Goal: Task Accomplishment & Management: Manage account settings

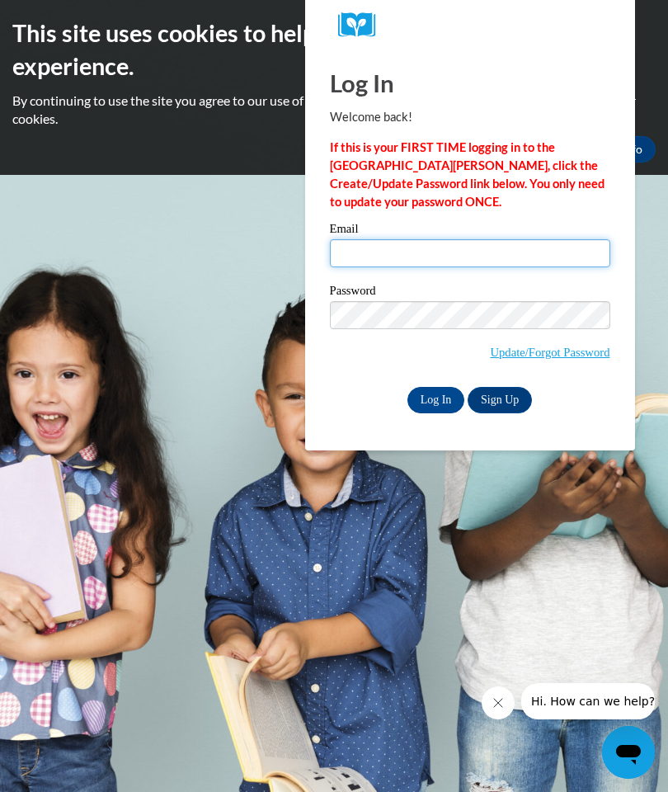
click at [365, 241] on input "Email" at bounding box center [470, 253] width 280 height 28
type input "[EMAIL_ADDRESS][DOMAIN_NAME]"
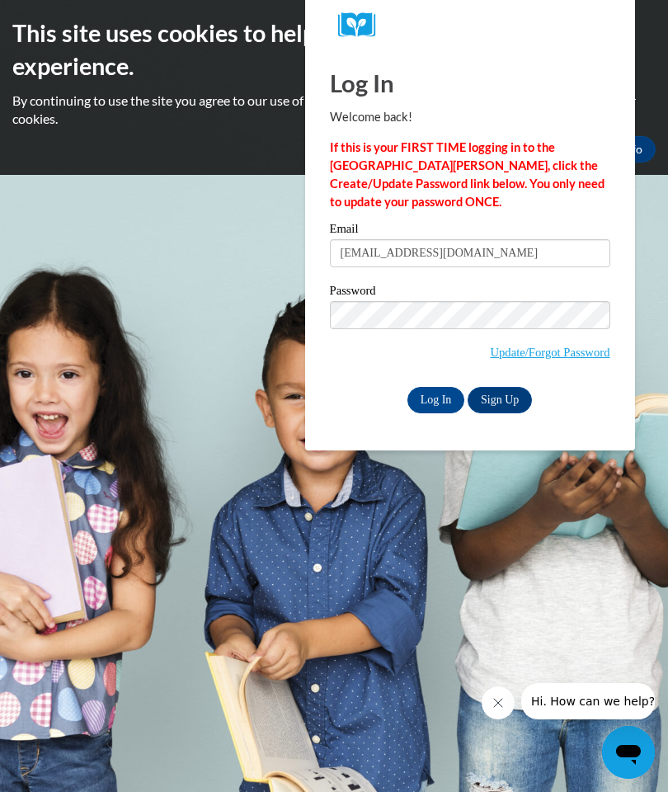
click at [449, 393] on input "Log In" at bounding box center [436, 400] width 58 height 26
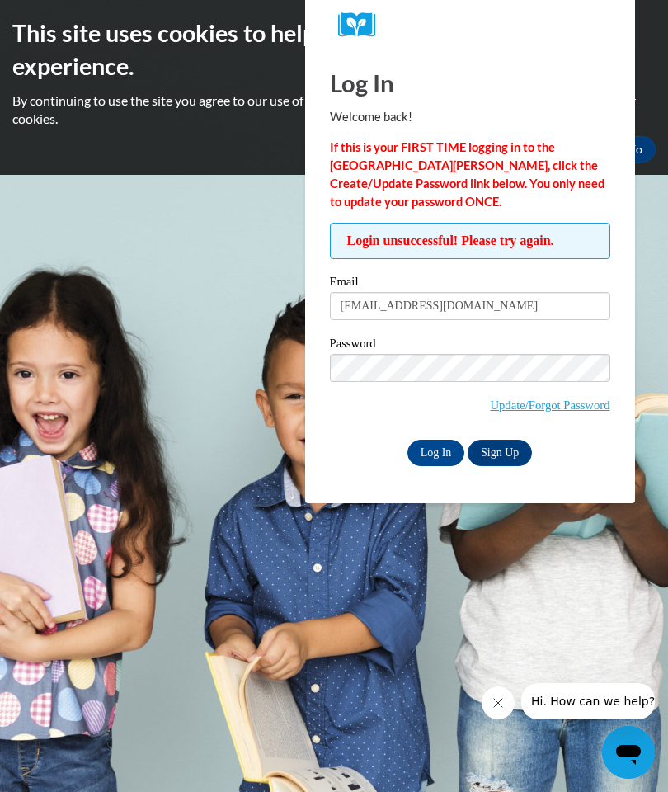
click at [435, 456] on input "Log In" at bounding box center [436, 453] width 58 height 26
click at [143, 526] on body "This site uses cookies to help improve your learning experience. By continuing …" at bounding box center [334, 396] width 668 height 792
click at [317, 786] on body "This site uses cookies to help improve your learning experience. By continuing …" at bounding box center [334, 396] width 668 height 792
